Goal: Information Seeking & Learning: Learn about a topic

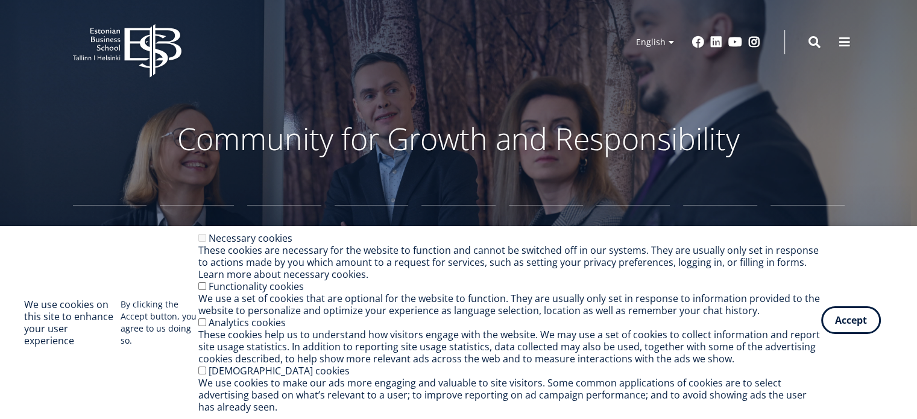
click at [847, 325] on button "Accept" at bounding box center [851, 320] width 60 height 28
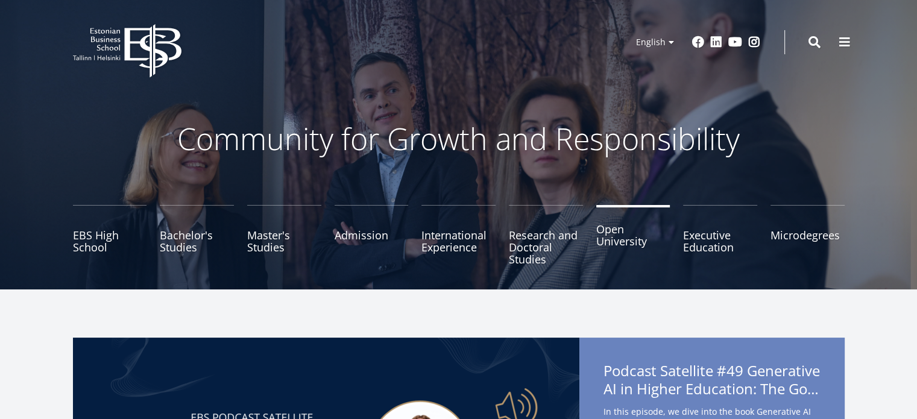
click at [643, 248] on link "Open University" at bounding box center [633, 235] width 74 height 60
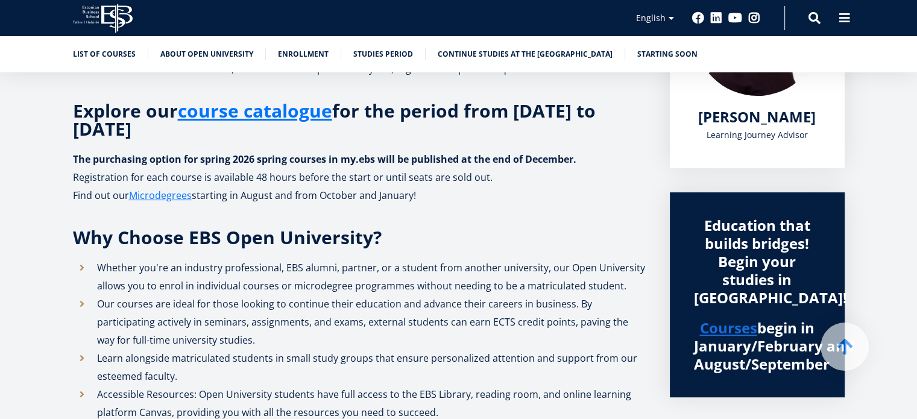
scroll to position [302, 0]
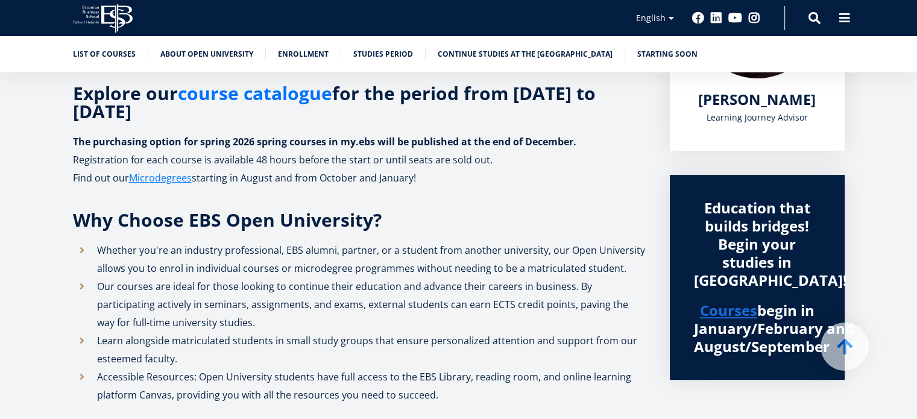
click at [237, 96] on link "course catalogue" at bounding box center [255, 93] width 154 height 18
